Goal: Task Accomplishment & Management: Manage account settings

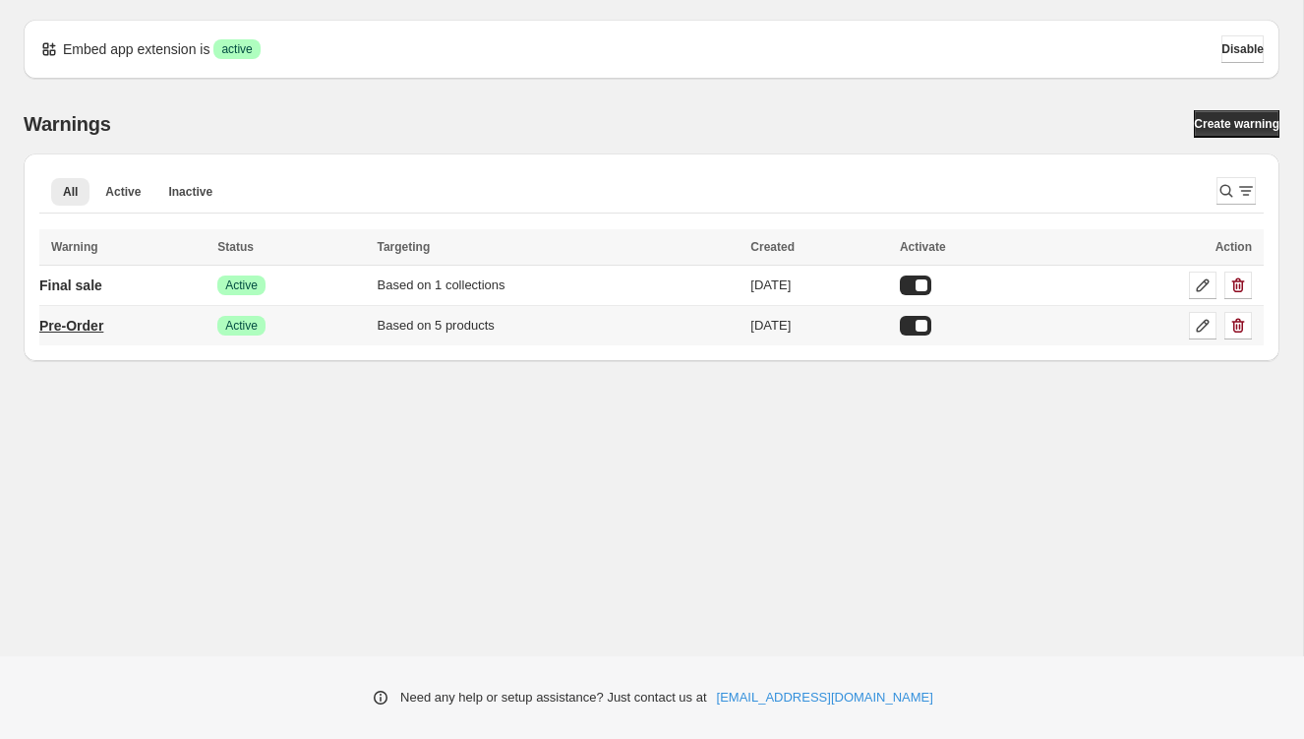
click at [95, 326] on p "Pre-Order" at bounding box center [71, 326] width 64 height 20
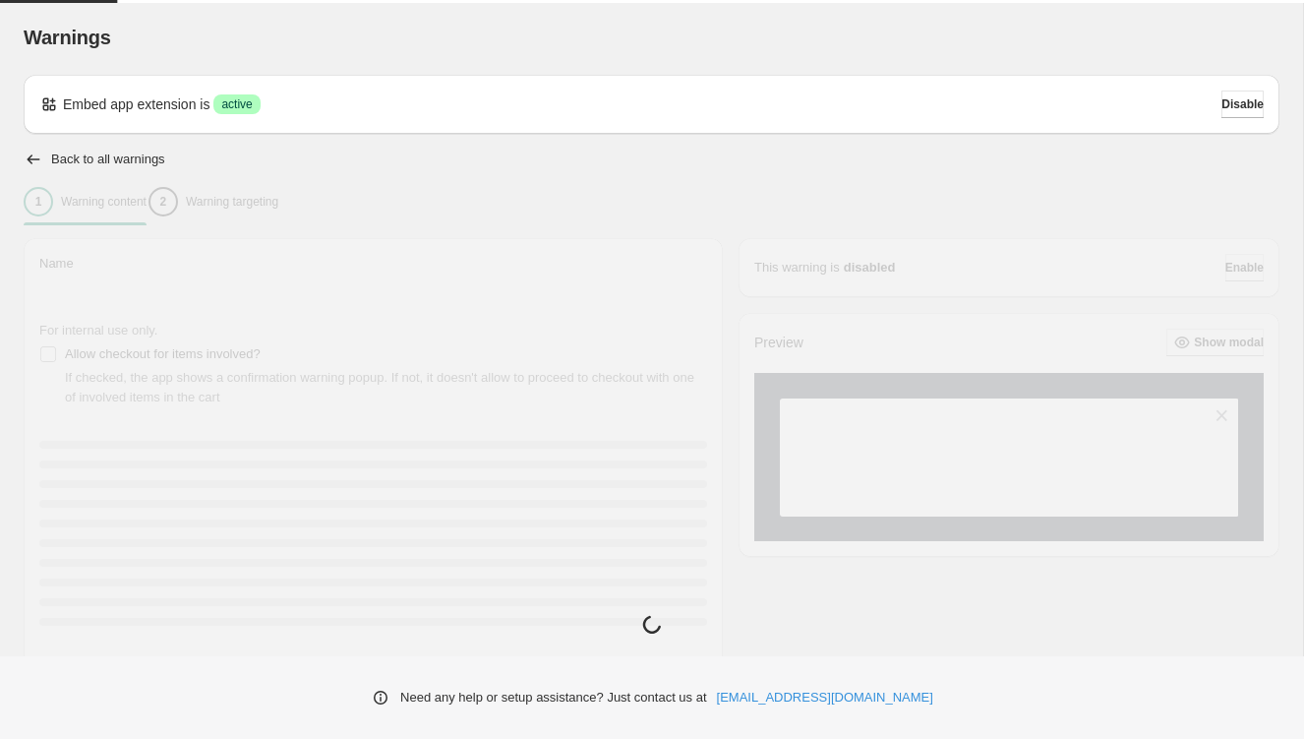
type input "*********"
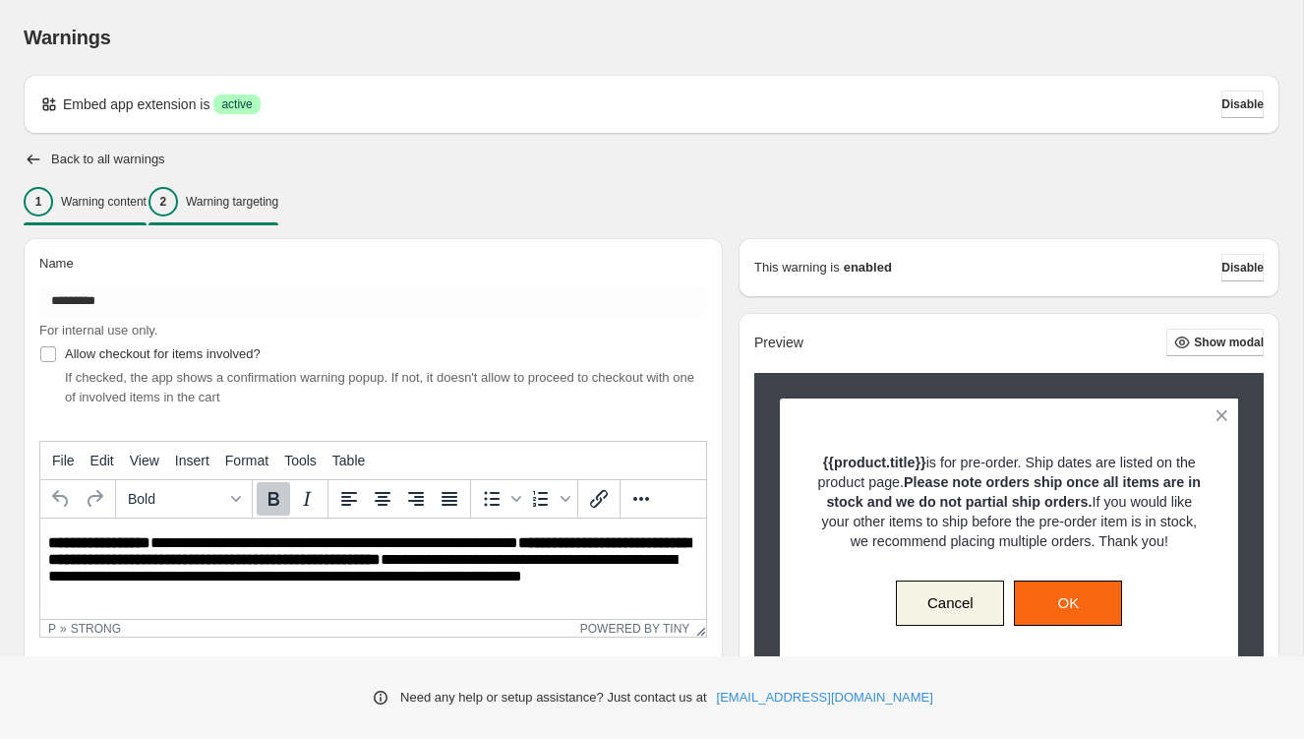
click at [278, 203] on p "Warning targeting" at bounding box center [232, 202] width 92 height 16
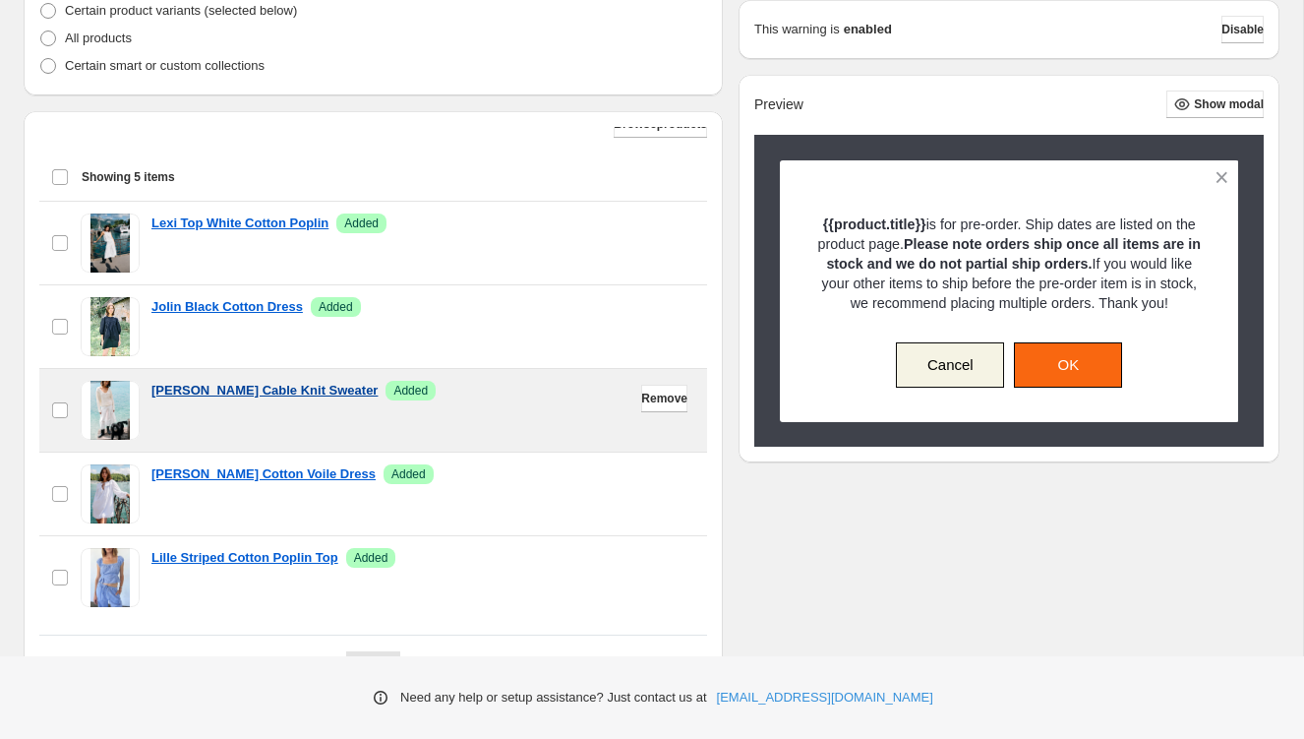
scroll to position [642, 0]
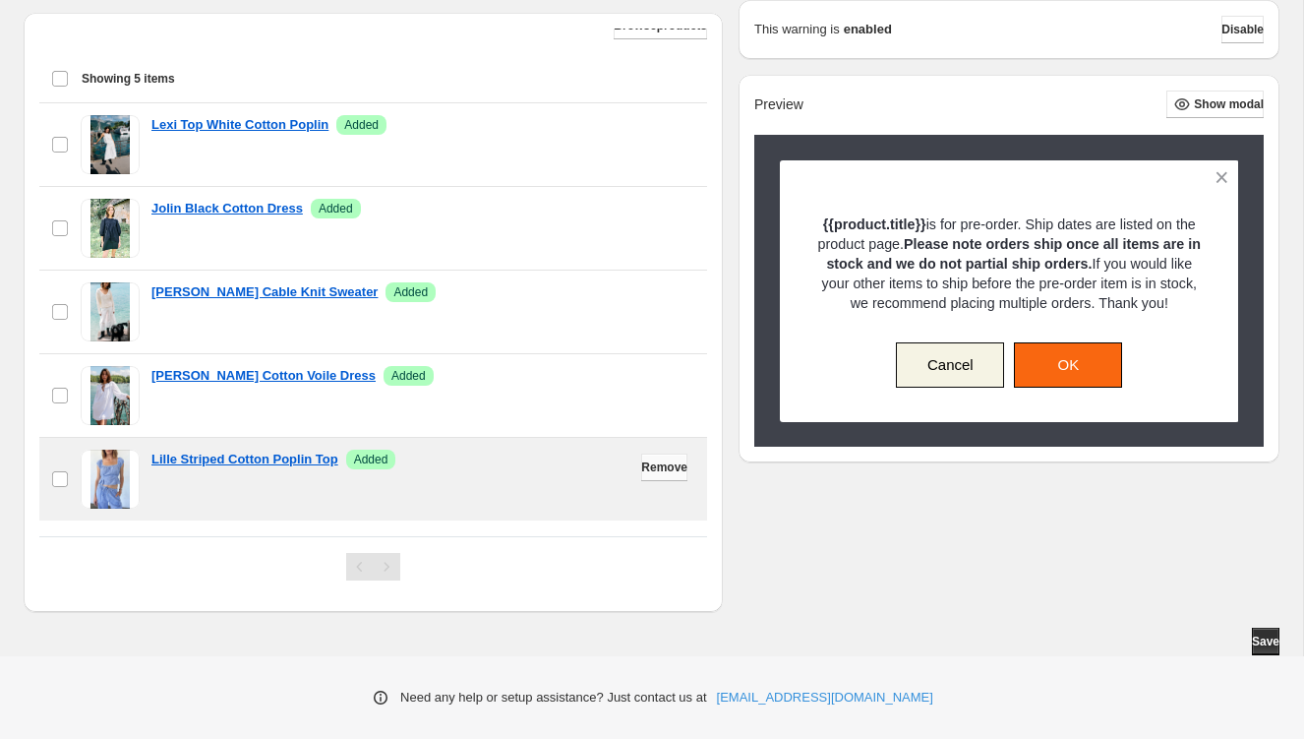
click at [662, 466] on span "Remove" at bounding box center [664, 467] width 46 height 16
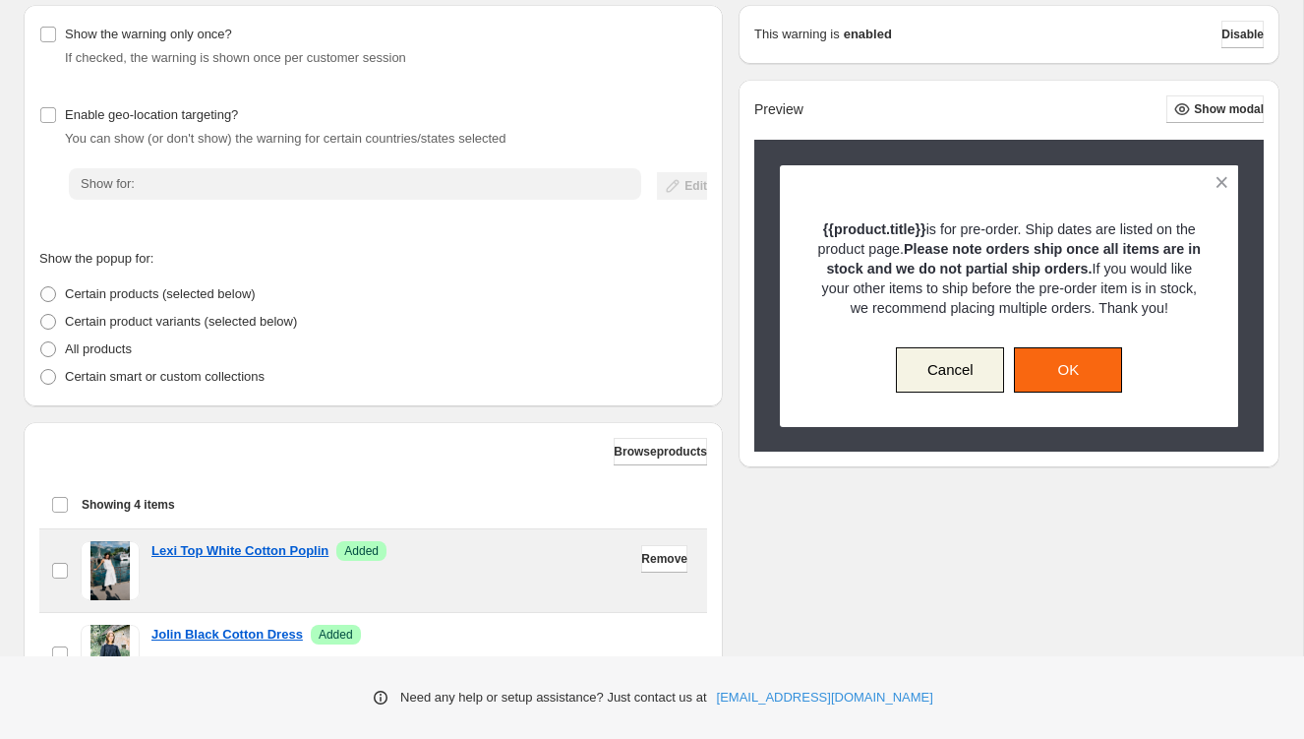
scroll to position [0, 0]
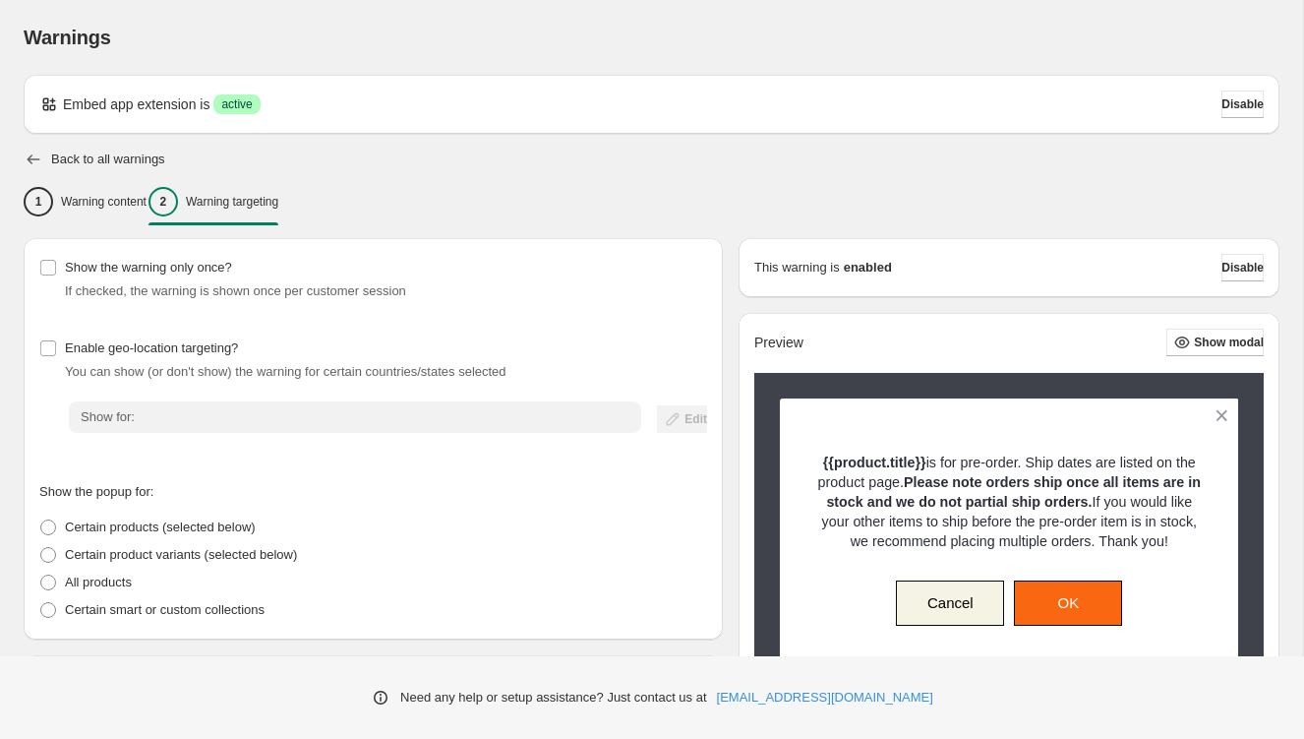
click at [33, 152] on icon "button" at bounding box center [34, 160] width 20 height 20
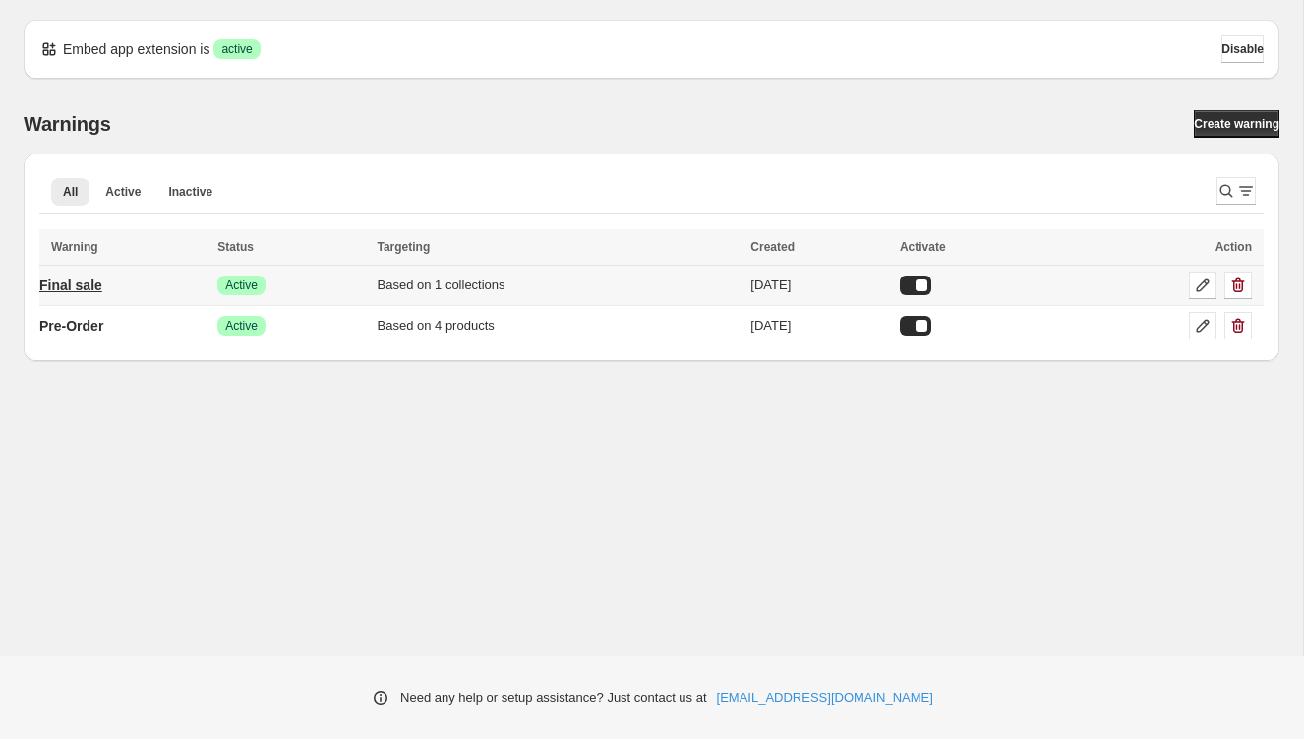
click at [94, 281] on p "Final sale" at bounding box center [70, 285] width 63 height 20
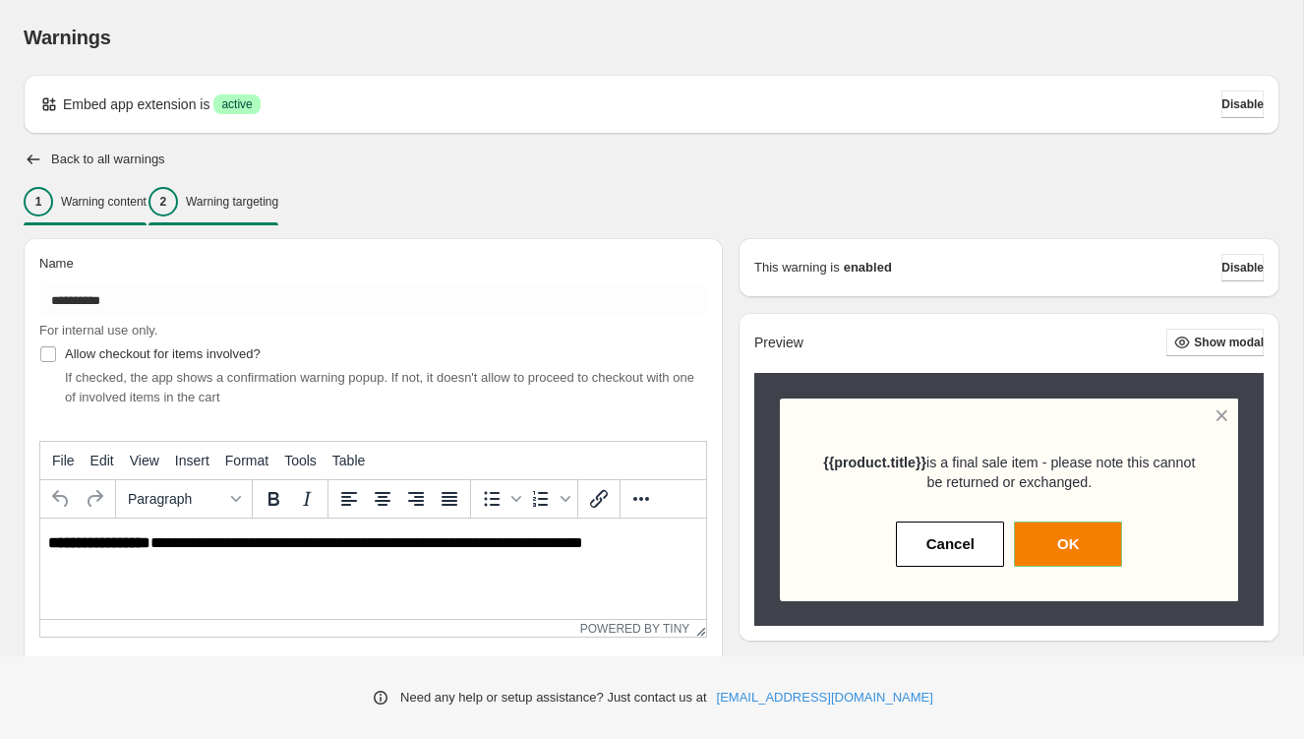
click at [278, 197] on p "Warning targeting" at bounding box center [232, 202] width 92 height 16
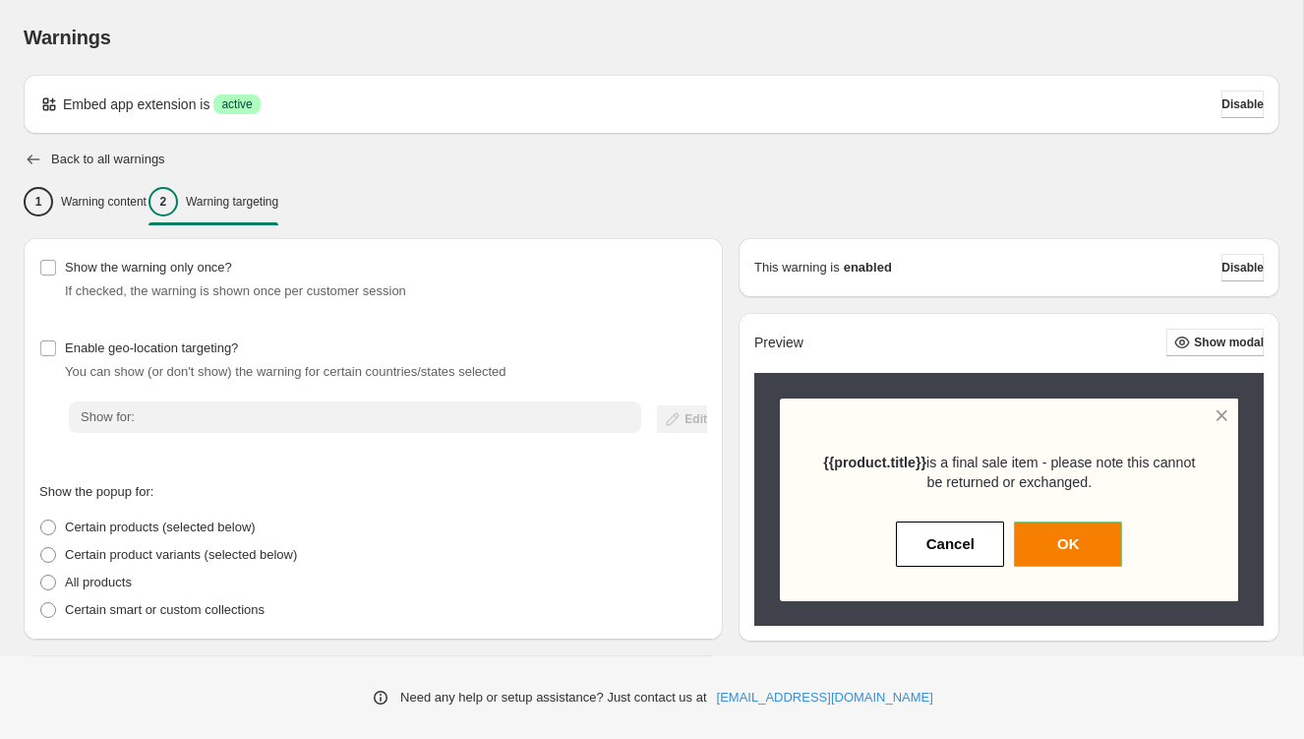
click at [33, 154] on icon "button" at bounding box center [34, 160] width 20 height 20
